Goal: Task Accomplishment & Management: Use online tool/utility

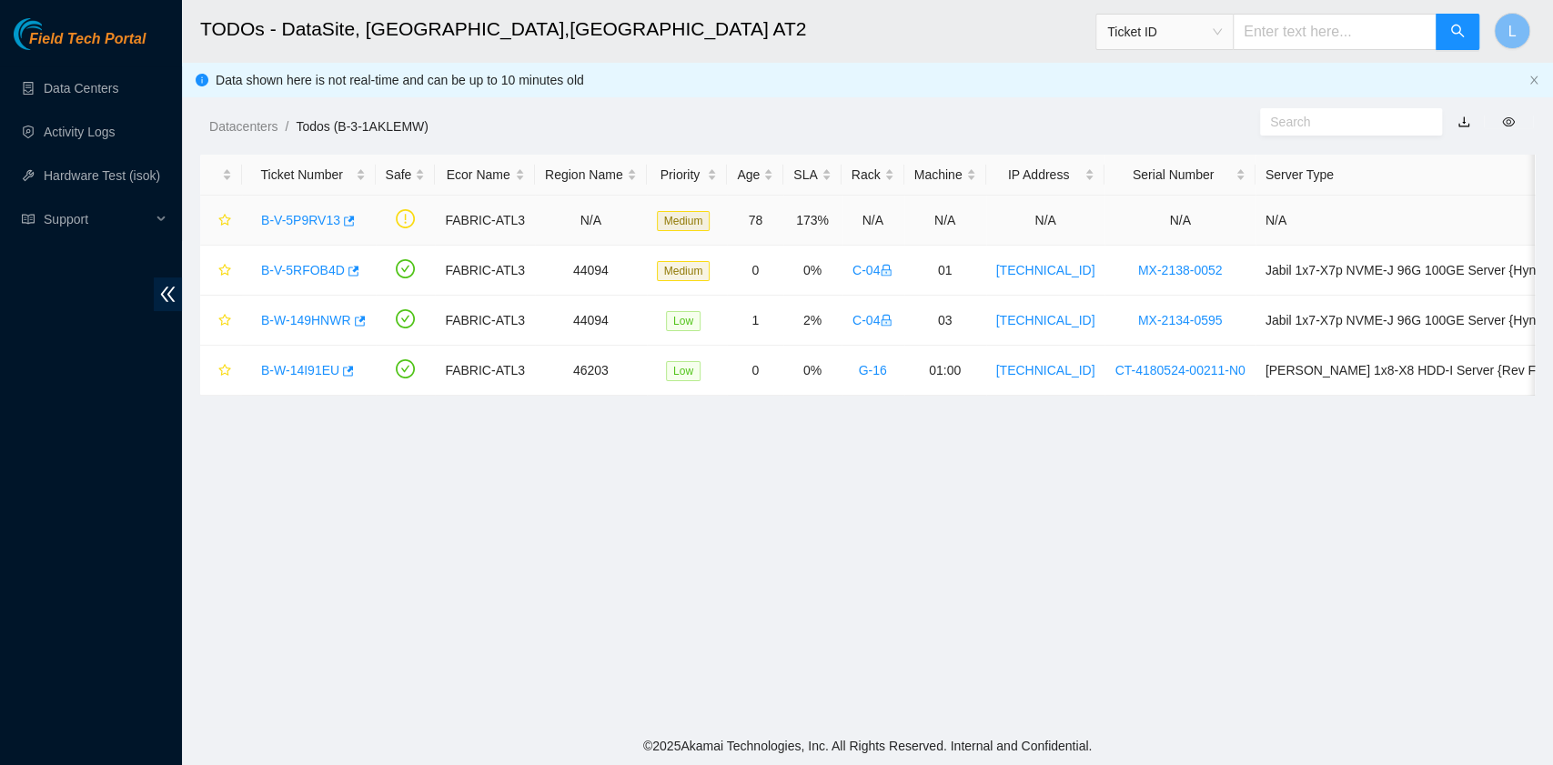
click at [320, 223] on link "B-V-5P9RV13" at bounding box center [300, 220] width 79 height 15
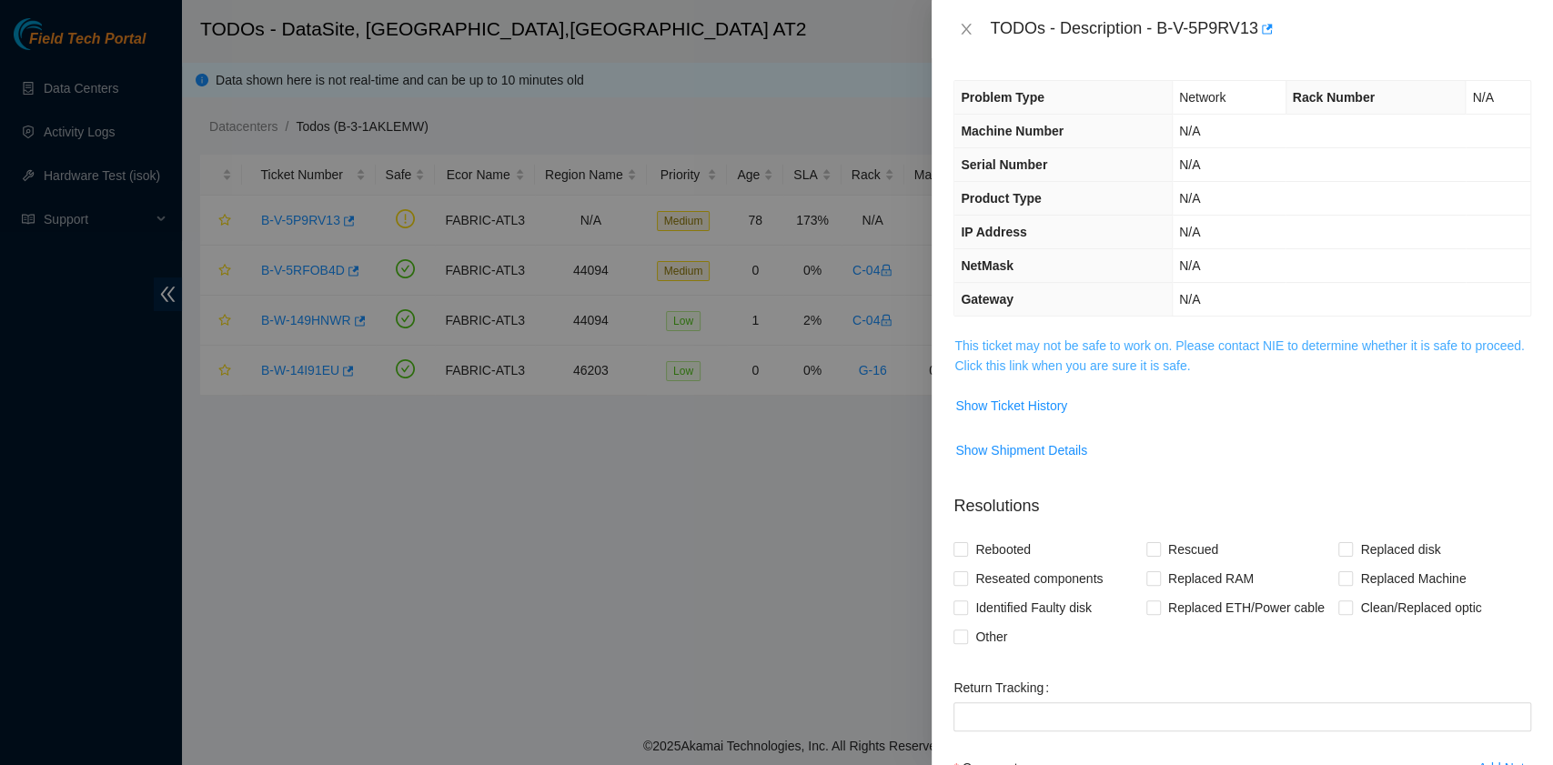
click at [1035, 357] on link "This ticket may not be safe to work on. Please contact NIE to determine whether…" at bounding box center [1238, 355] width 569 height 35
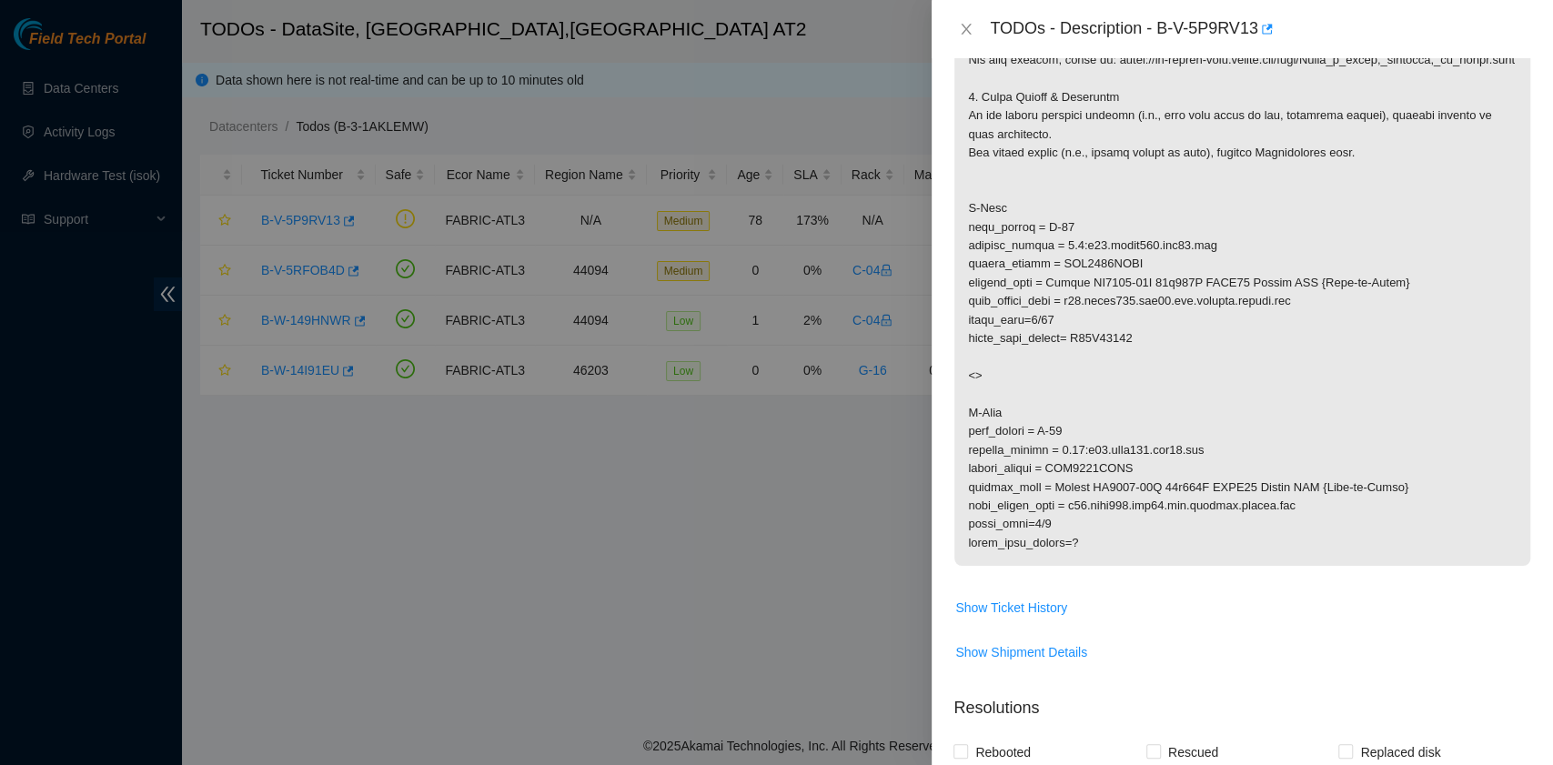
scroll to position [364, 0]
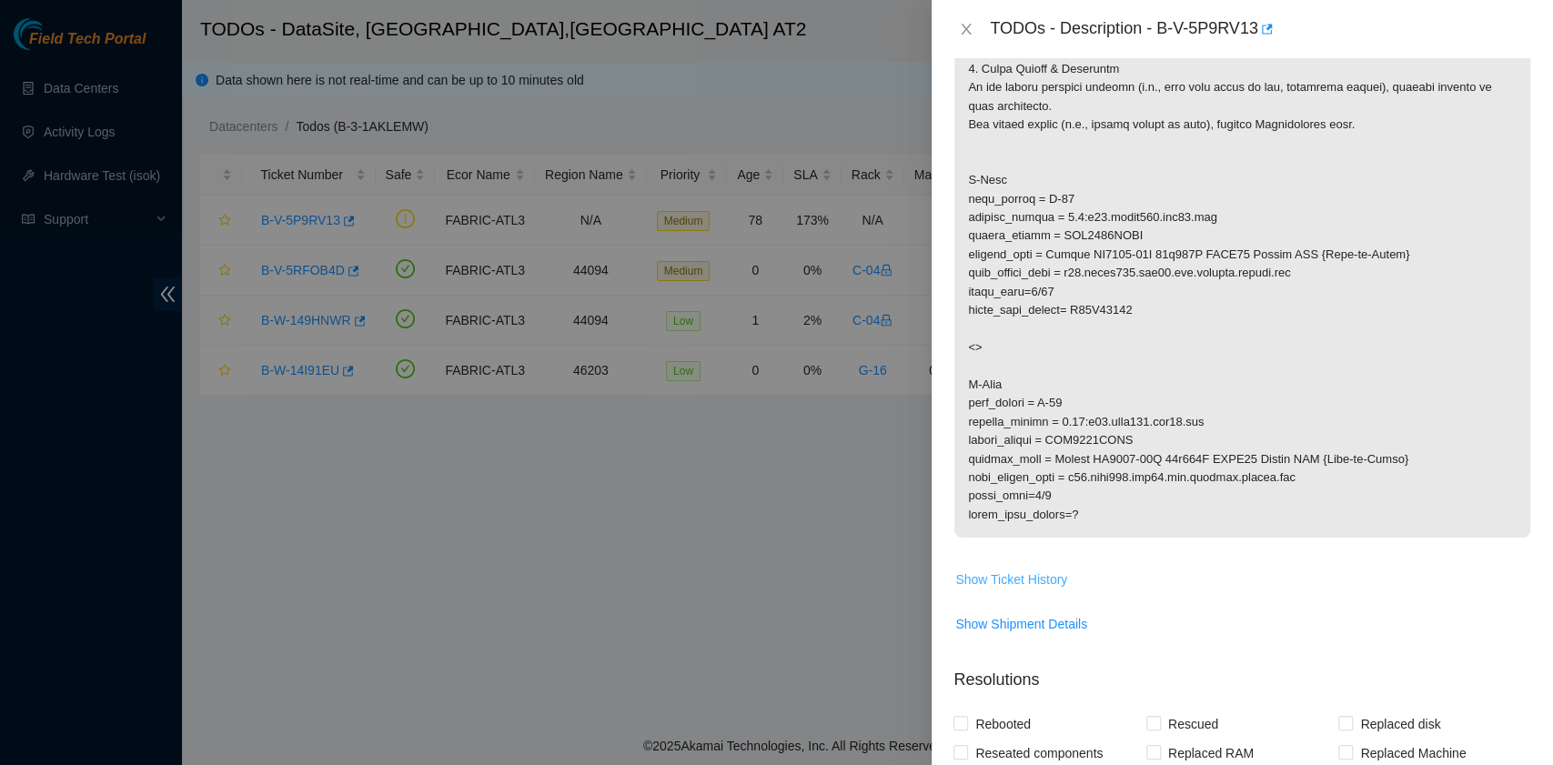
click at [1024, 575] on span "Show Ticket History" at bounding box center [1011, 579] width 112 height 20
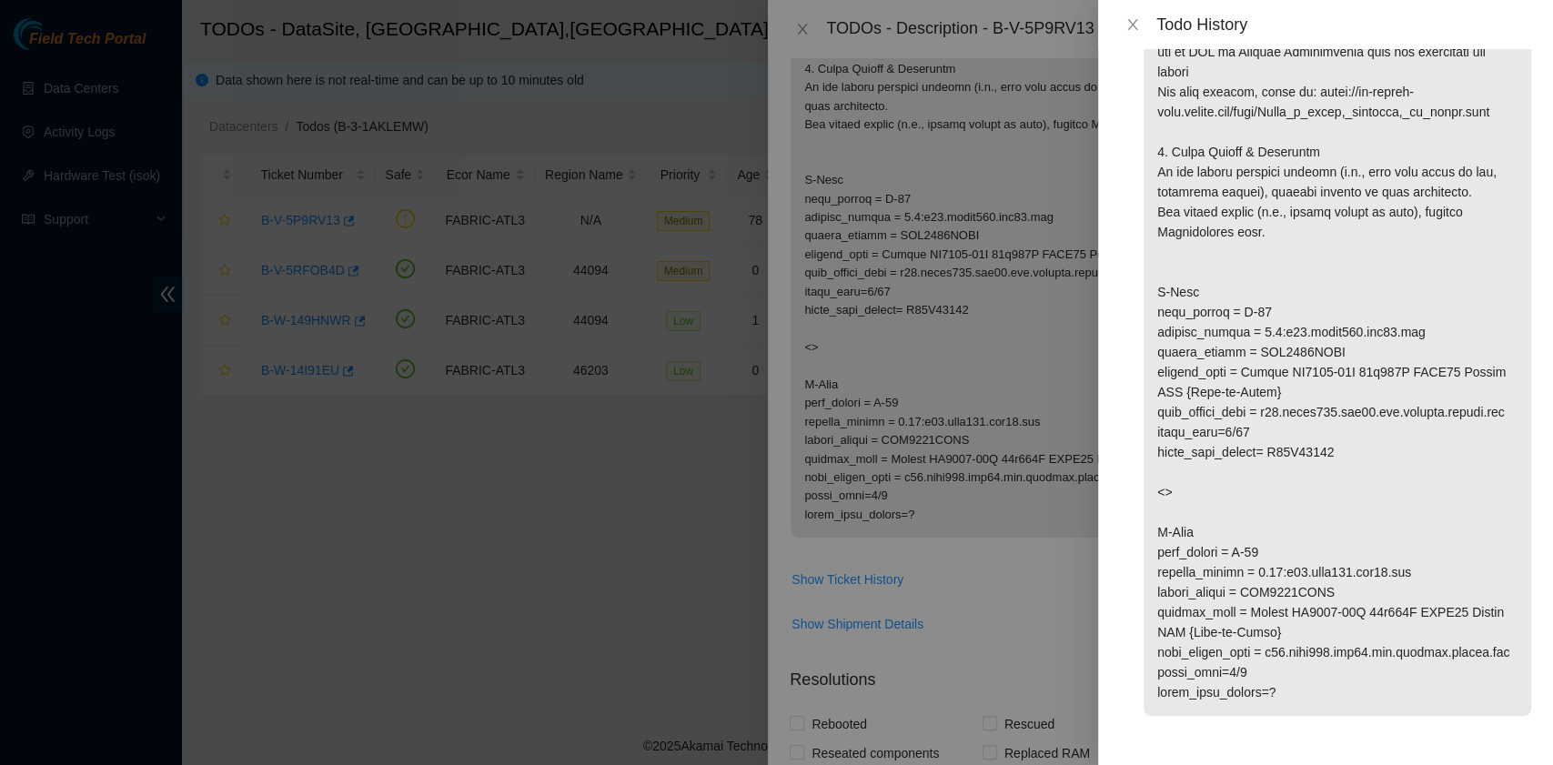
scroll to position [158, 0]
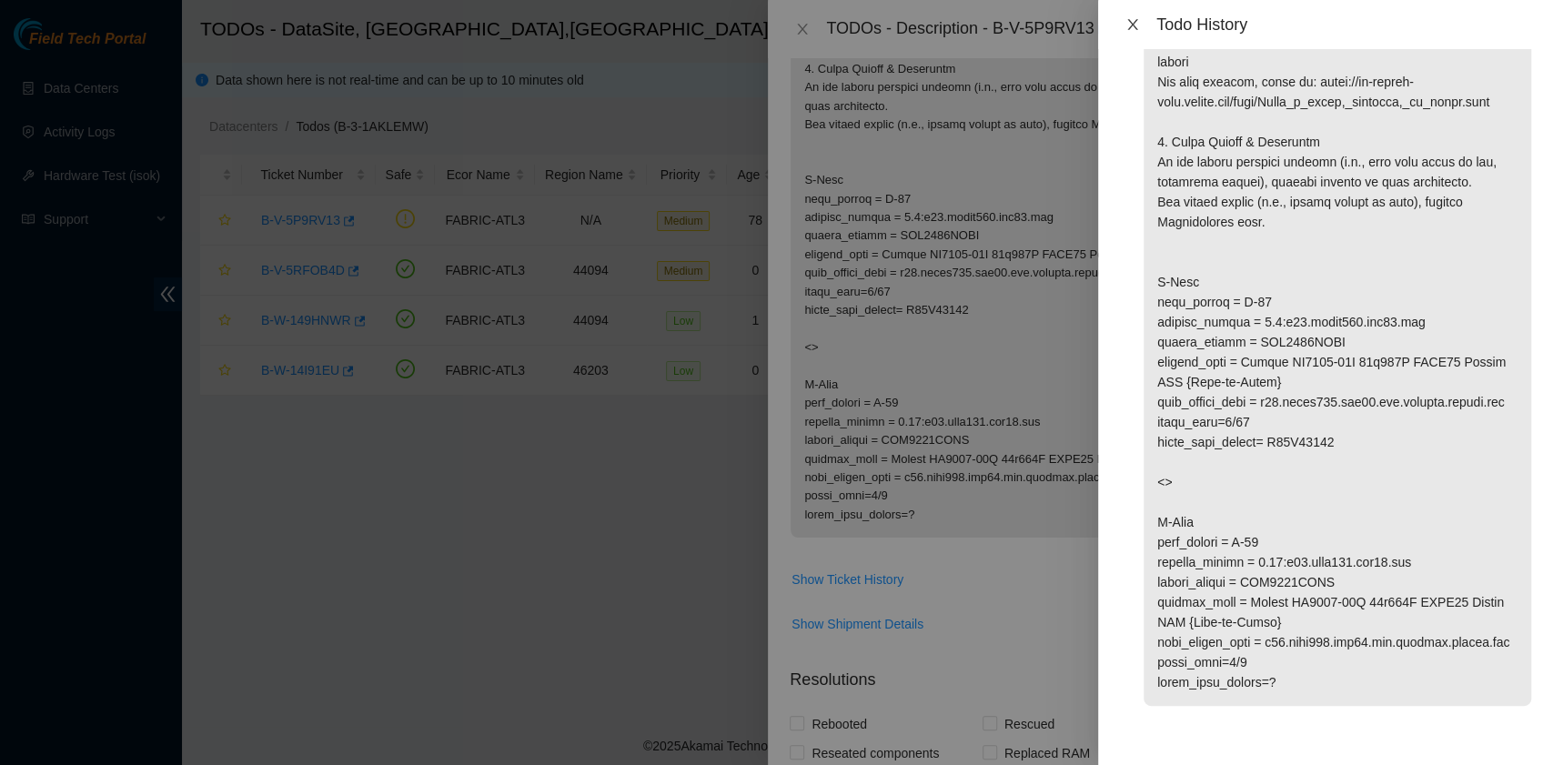
click at [1130, 25] on icon "close" at bounding box center [1132, 24] width 15 height 15
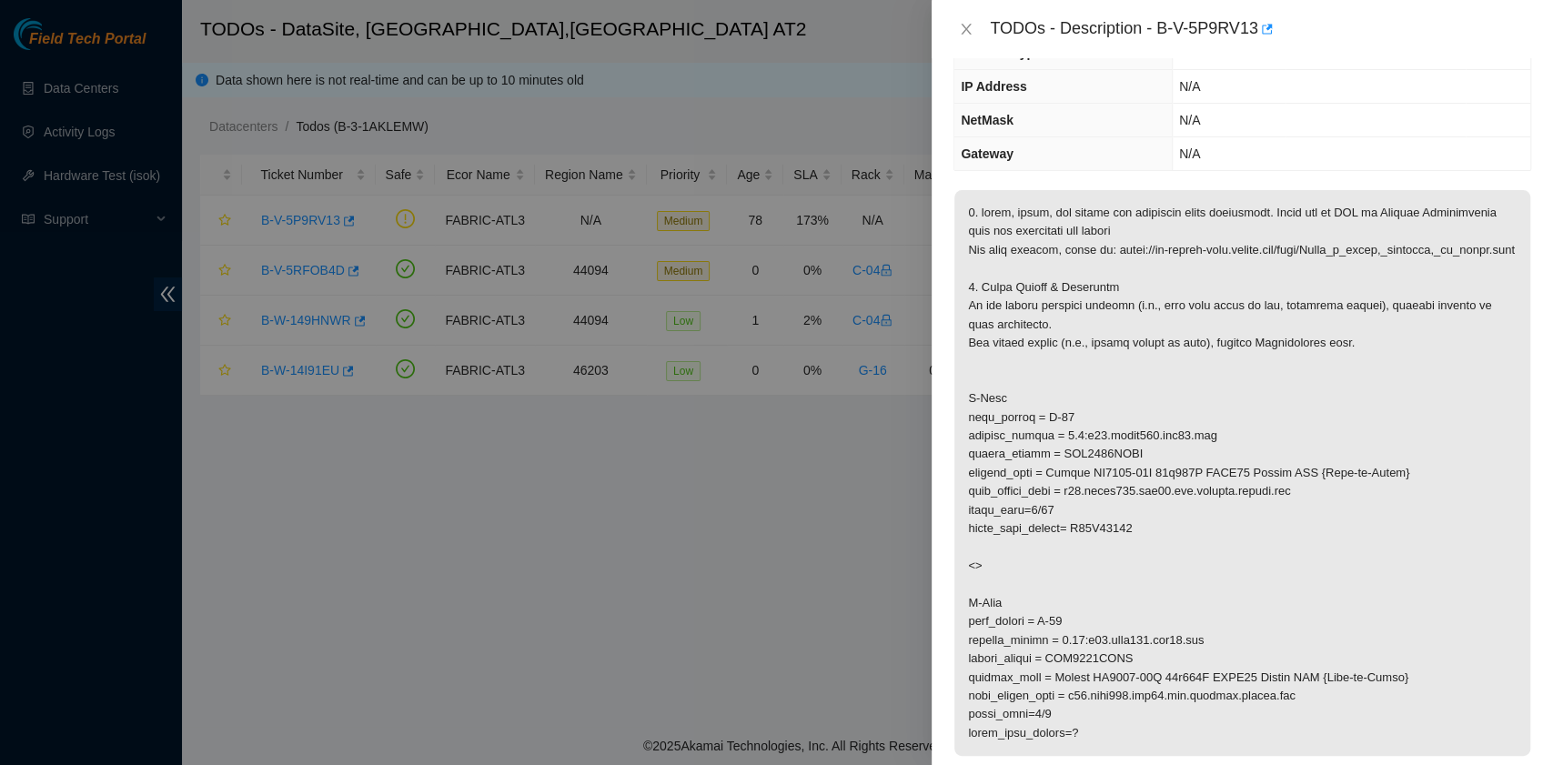
scroll to position [0, 0]
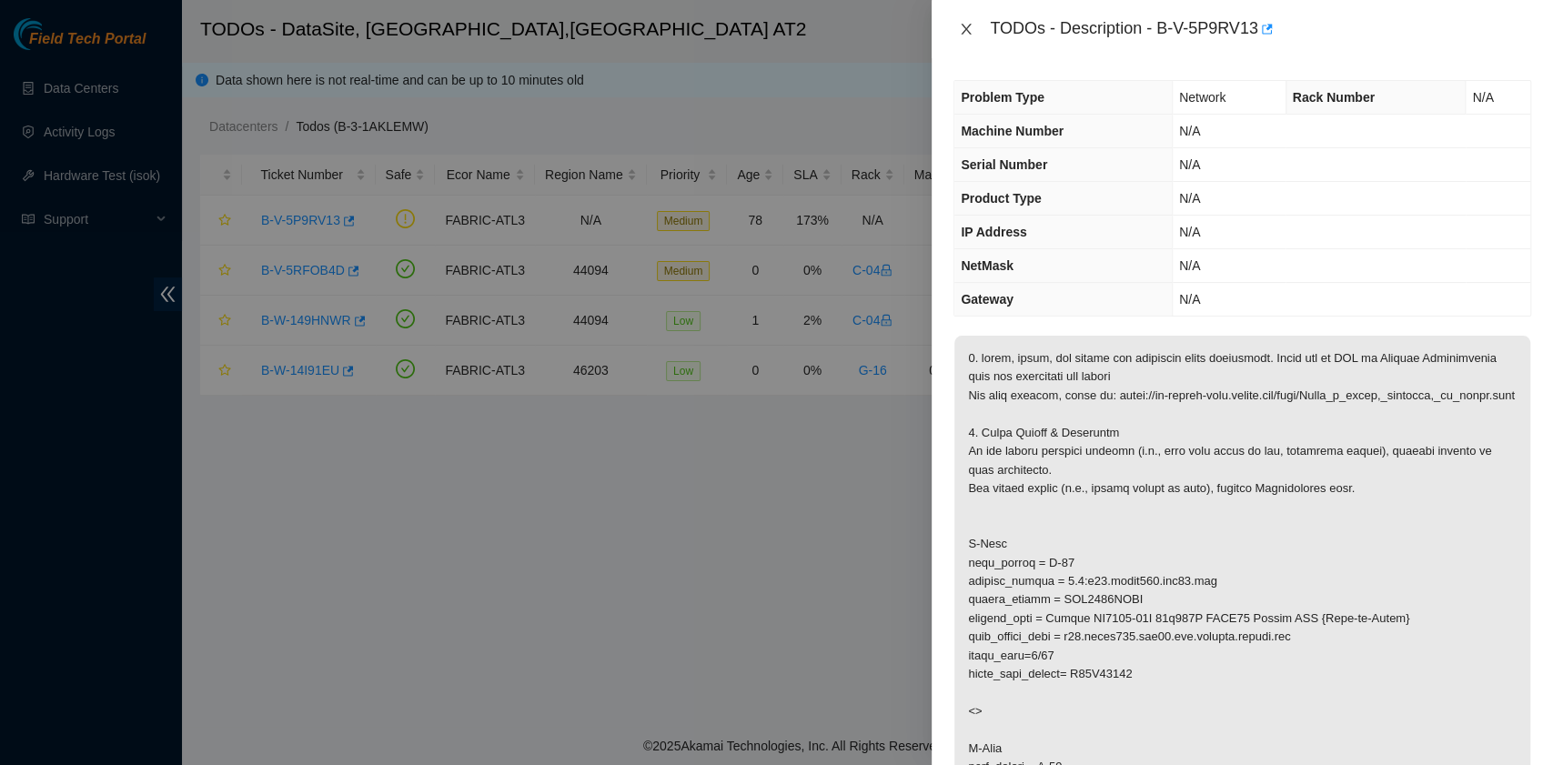
click at [962, 28] on icon "close" at bounding box center [966, 29] width 15 height 15
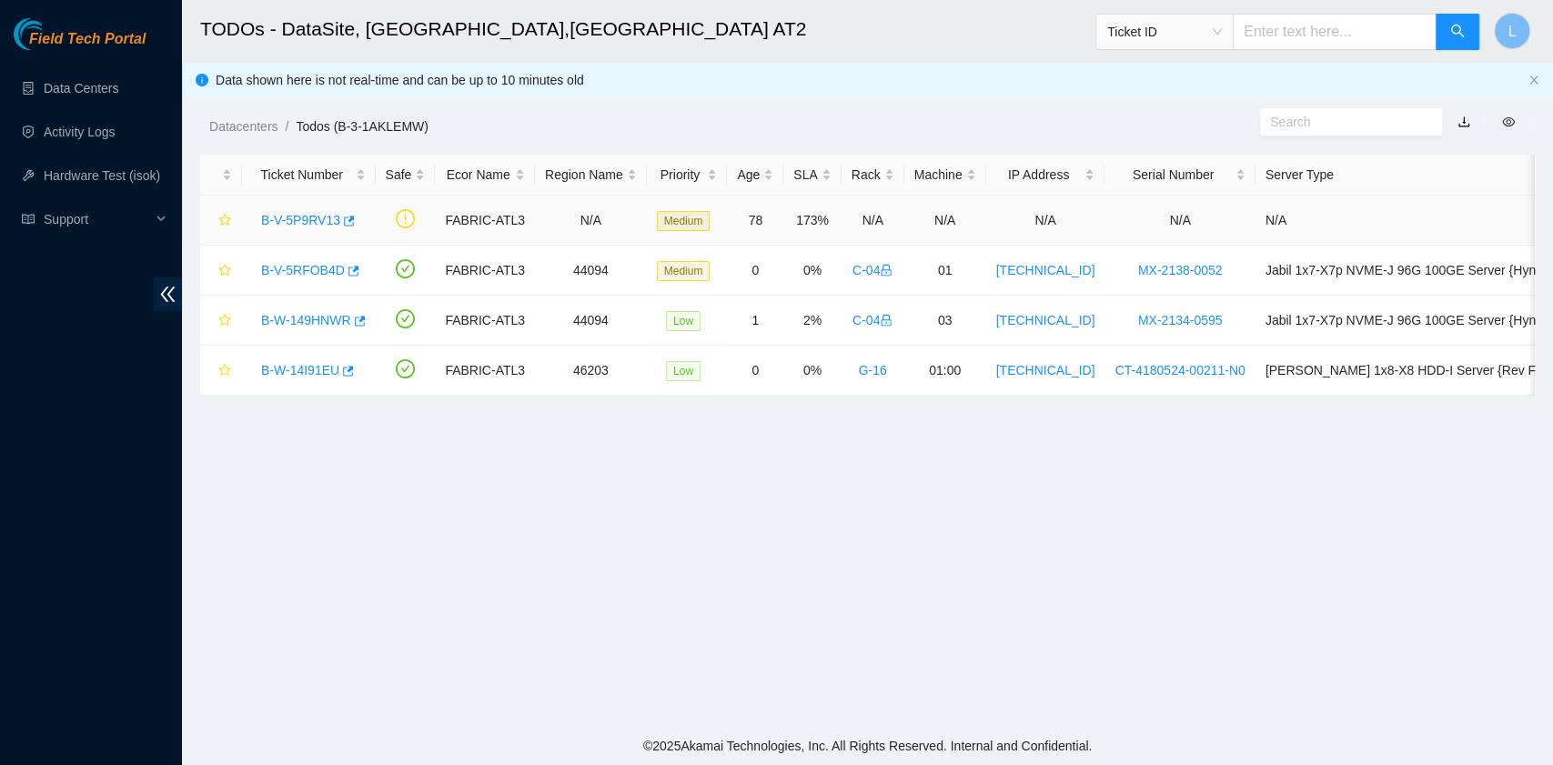
click at [327, 219] on link "B-V-5P9RV13" at bounding box center [300, 220] width 79 height 15
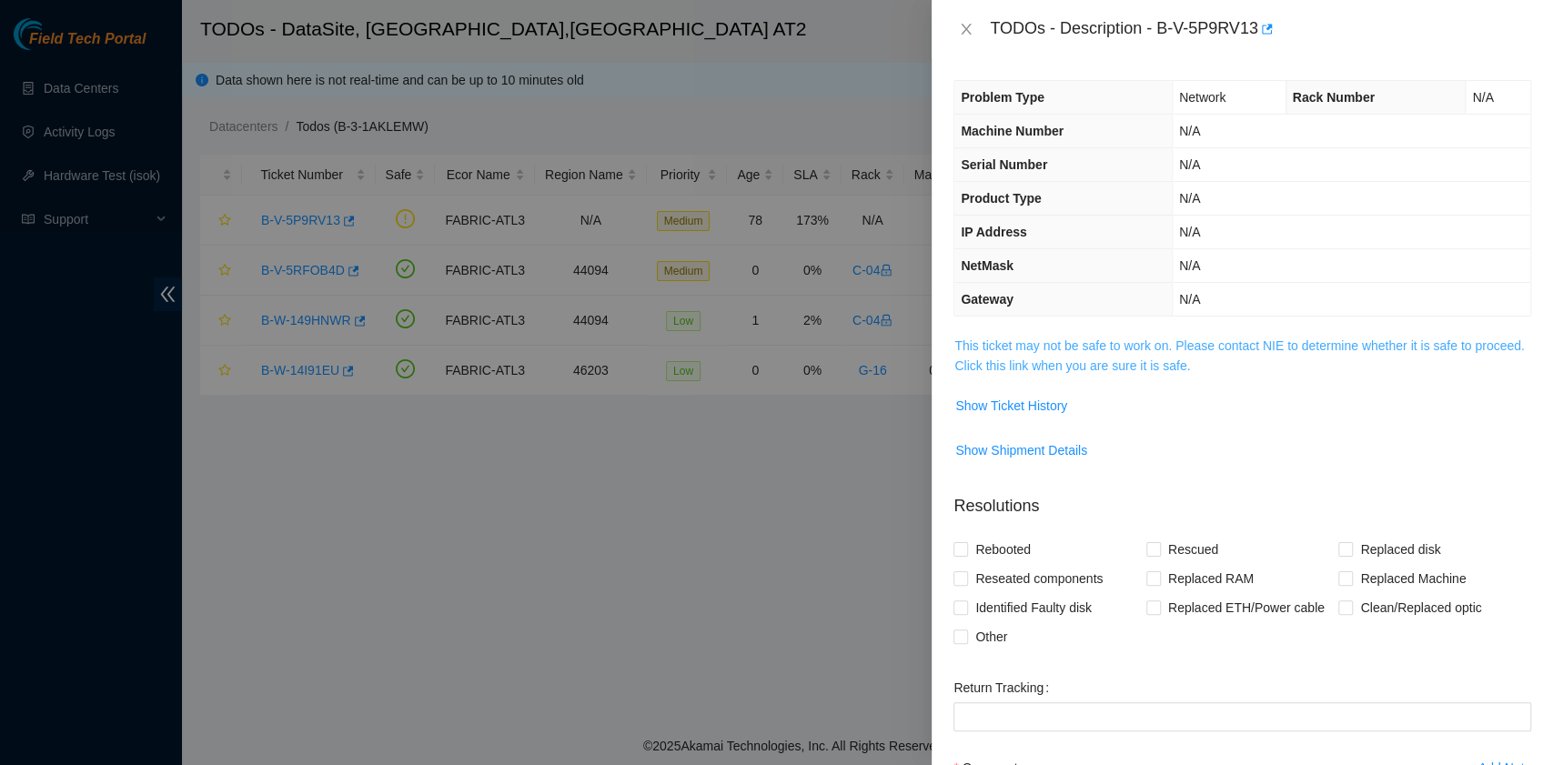
click at [1111, 361] on link "This ticket may not be safe to work on. Please contact NIE to determine whether…" at bounding box center [1238, 355] width 569 height 35
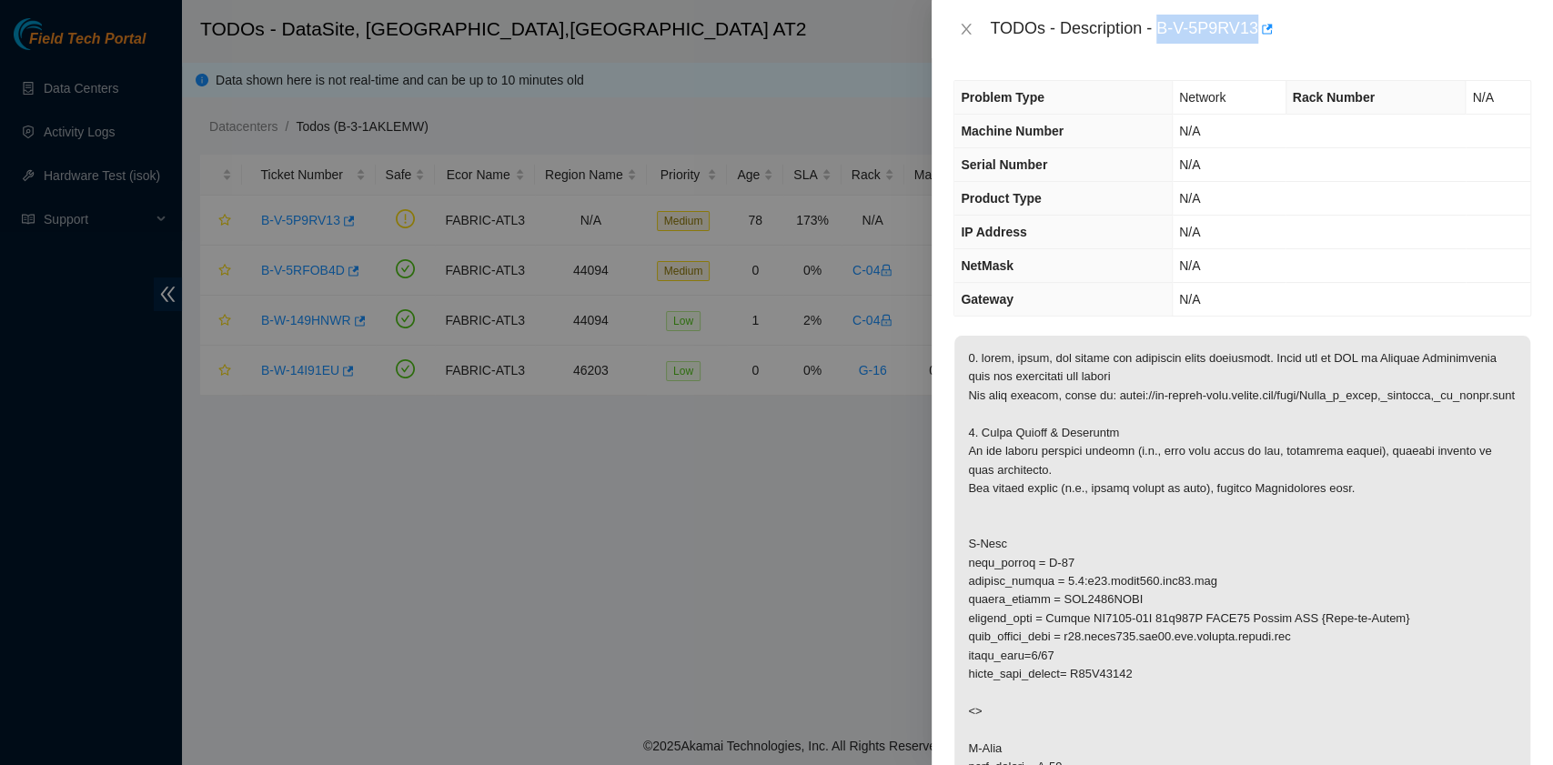
drag, startPoint x: 1159, startPoint y: 32, endPoint x: 1253, endPoint y: 40, distance: 94.9
click at [1253, 40] on div "TODOs - Description - B-V-5P9RV13" at bounding box center [1260, 29] width 541 height 29
copy div "B-V-5P9RV13"
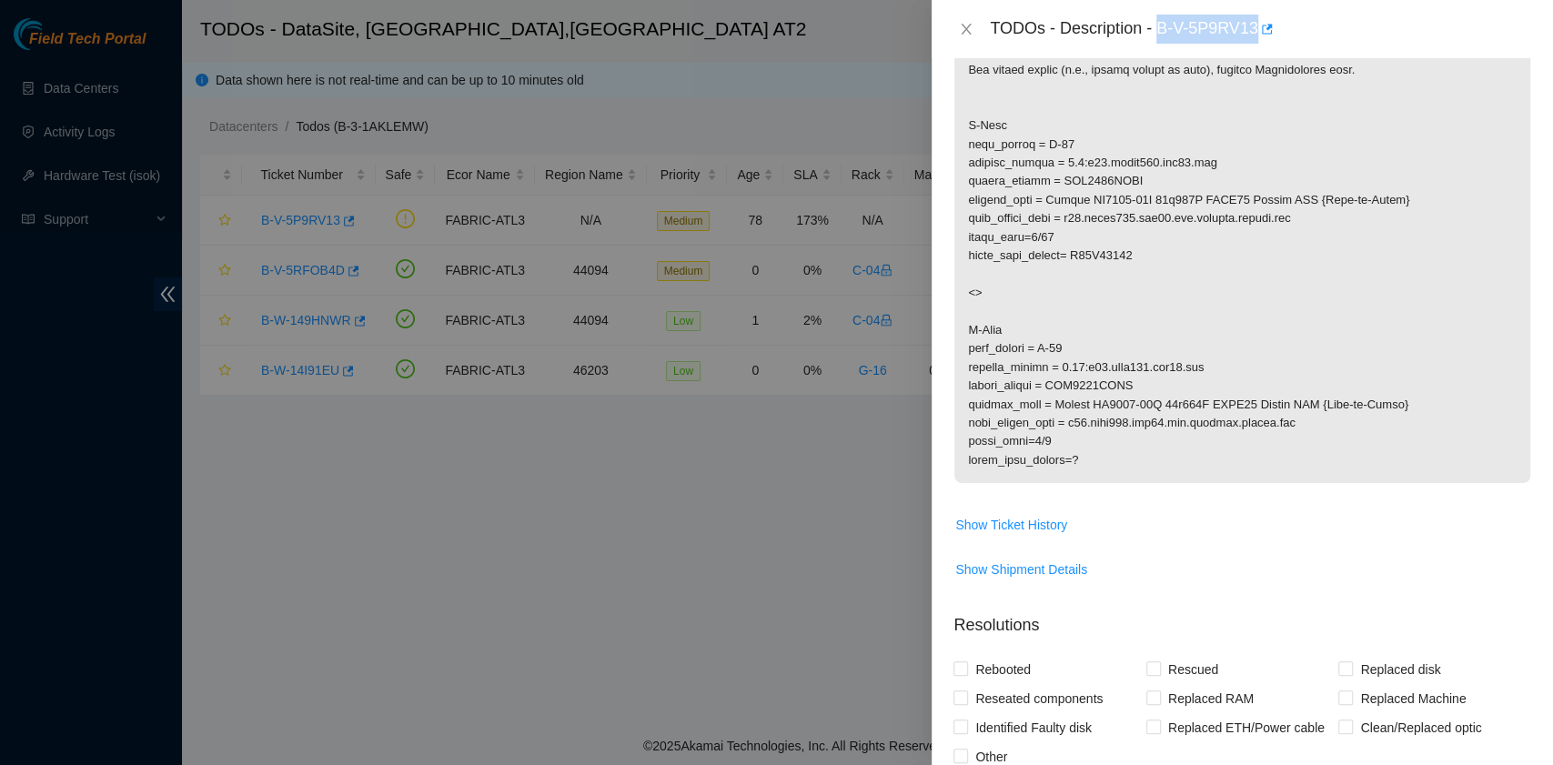
scroll to position [485, 0]
